Goal: Browse casually: Explore the website without a specific task or goal

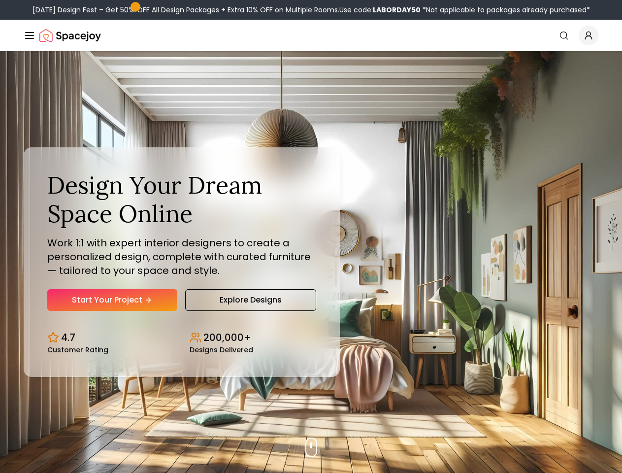
click at [0, 0] on button "How It Works" at bounding box center [0, 0] width 0 height 0
click at [0, 0] on button "Design Portfolio" at bounding box center [0, 0] width 0 height 0
click at [0, 0] on img "Global" at bounding box center [0, 0] width 0 height 0
